Goal: Information Seeking & Learning: Learn about a topic

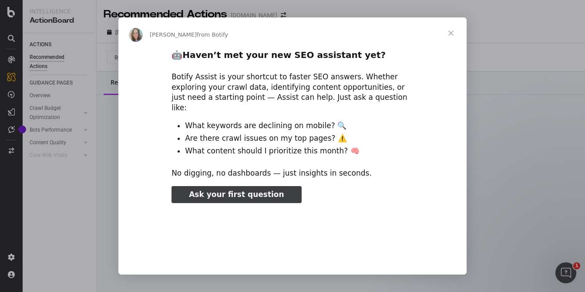
type input "264647"
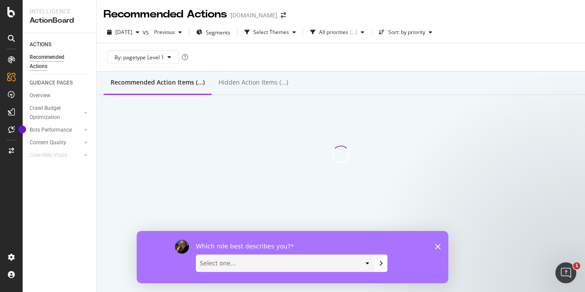
click at [366, 263] on select "Select one... Analyst/BI C-level Leadership Content Manager Engineer Marketing …" at bounding box center [285, 262] width 178 height 17
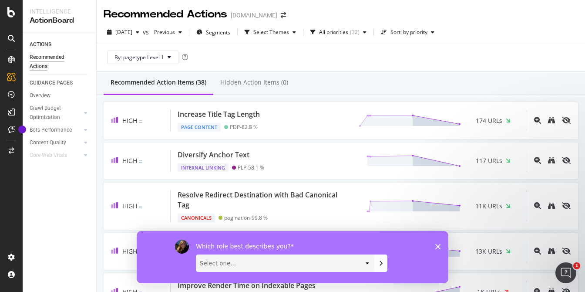
select select "Engineer"
click at [196, 254] on select "Select one... Analyst/BI C-level Leadership Content Manager Engineer Marketing …" at bounding box center [285, 262] width 178 height 17
click at [383, 265] on icon "Submit your response" at bounding box center [381, 262] width 7 height 7
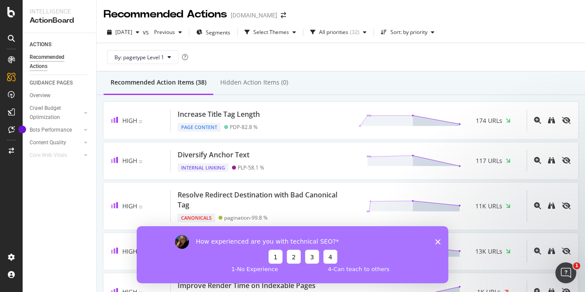
click at [281, 260] on button "1" at bounding box center [276, 256] width 14 height 14
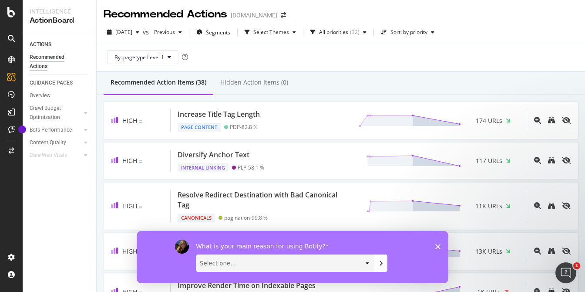
click at [289, 261] on select "Select one... Manipulate data to investigate and monitor technical SEO issues P…" at bounding box center [285, 262] width 178 height 17
select select "Implement changes directly to a site"
click at [196, 254] on select "Select one... Manipulate data to investigate and monitor technical SEO issues P…" at bounding box center [285, 262] width 178 height 17
click at [386, 259] on button "Submit your response" at bounding box center [381, 262] width 13 height 17
click at [349, 261] on select "Select one... Short video guides 1-on-1 interactions with an expert Written doc…" at bounding box center [285, 262] width 178 height 17
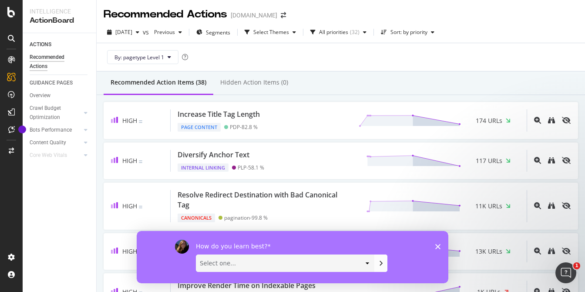
select select "Written documentation"
click at [196, 254] on select "Select one... Short video guides 1-on-1 interactions with an expert Written doc…" at bounding box center [285, 262] width 178 height 17
click at [378, 262] on icon "Submit your response" at bounding box center [381, 262] width 7 height 7
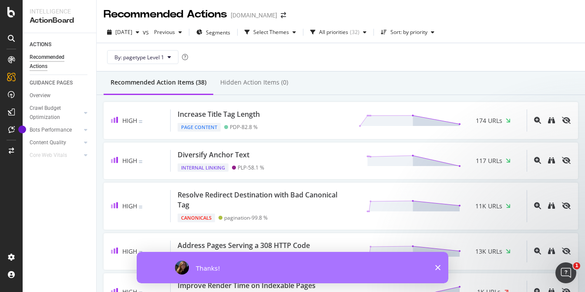
drag, startPoint x: 437, startPoint y: 265, endPoint x: 437, endPoint y: 260, distance: 5.7
click at [437, 265] on icon "Close survey" at bounding box center [438, 267] width 5 height 5
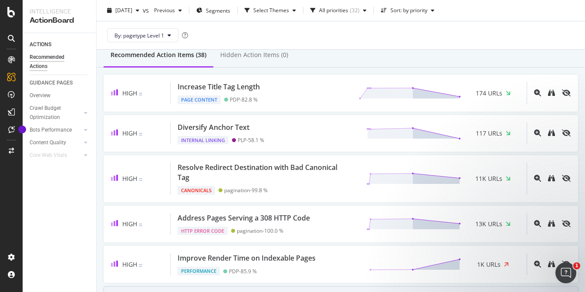
scroll to position [29, 0]
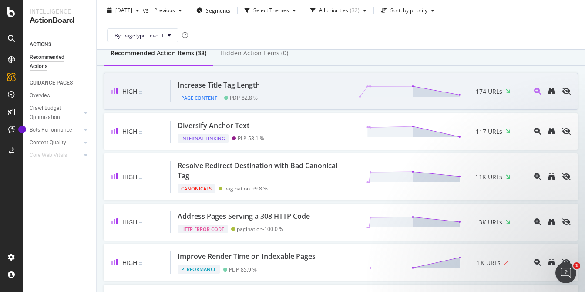
click at [319, 97] on div "Increase Title Tag Length Page Content PDP - 82.8 % 174 URLs" at bounding box center [349, 91] width 356 height 22
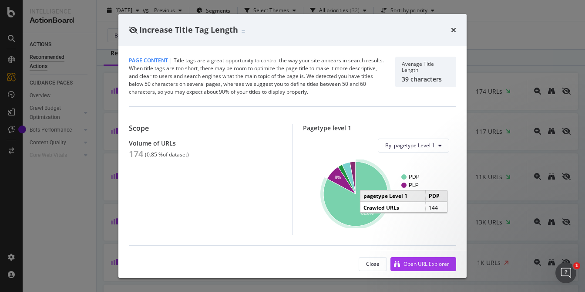
scroll to position [0, 0]
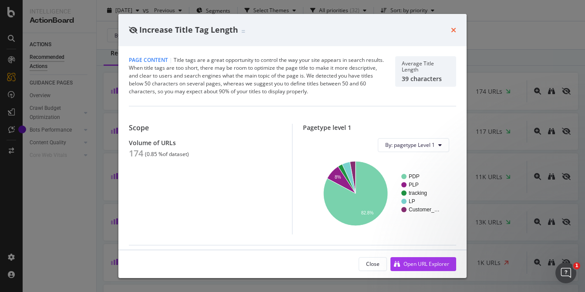
click at [455, 31] on icon "times" at bounding box center [453, 30] width 5 height 7
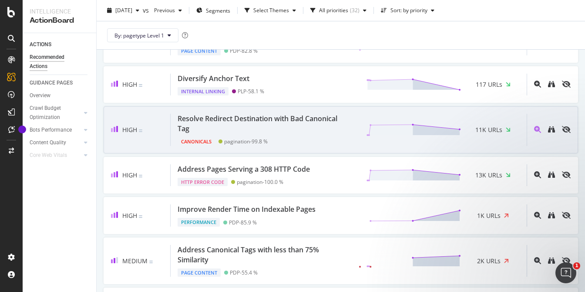
scroll to position [77, 0]
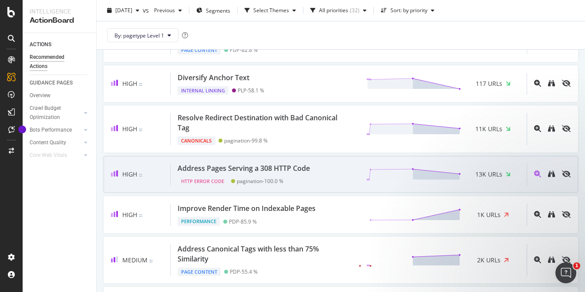
click at [321, 182] on div "Address Pages Serving a 308 HTTP Code HTTP Error Code pagination - 100.0 % 13K …" at bounding box center [349, 174] width 356 height 22
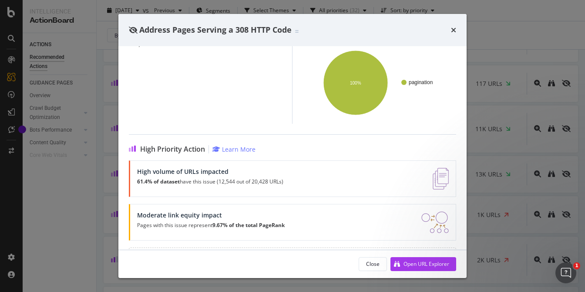
scroll to position [134, 0]
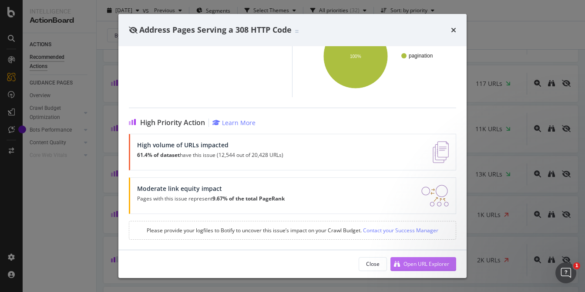
click at [422, 259] on div "Open URL Explorer" at bounding box center [420, 263] width 59 height 13
